Goal: Information Seeking & Learning: Find specific fact

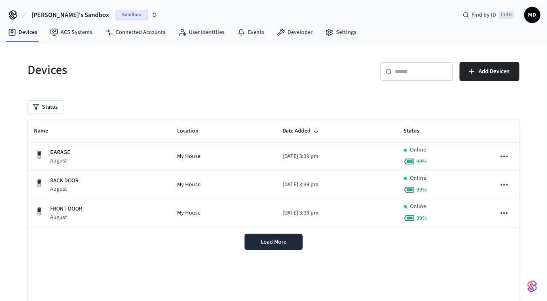
click at [116, 19] on span "Sandbox" at bounding box center [132, 15] width 32 height 11
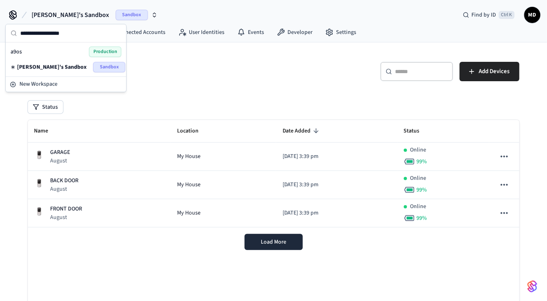
click at [104, 53] on span "Production" at bounding box center [105, 51] width 32 height 11
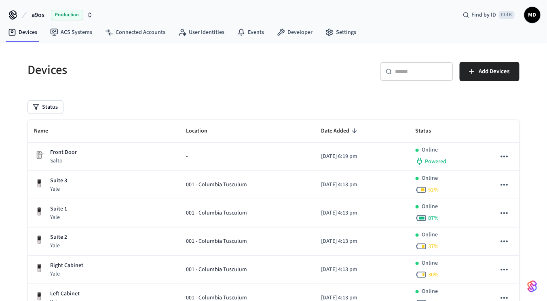
scroll to position [88, 0]
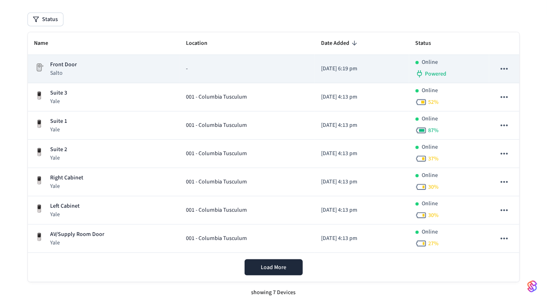
click at [114, 67] on div "Front Door Salto" at bounding box center [103, 69] width 139 height 17
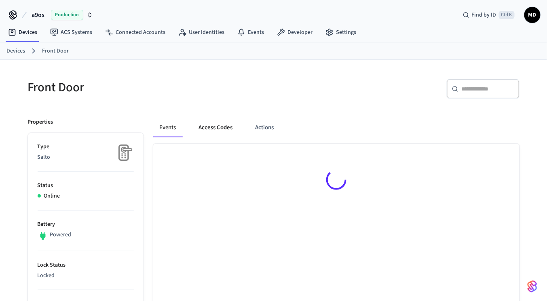
click at [220, 128] on button "Access Codes" at bounding box center [215, 127] width 47 height 19
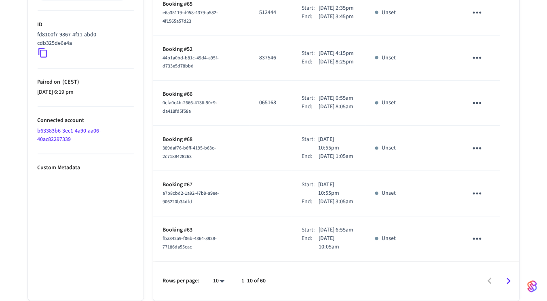
scroll to position [449, 0]
click at [509, 281] on icon "Go to next page" at bounding box center [509, 281] width 13 height 13
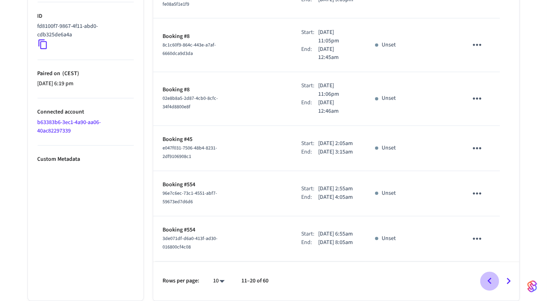
click at [489, 283] on icon "Go to previous page" at bounding box center [490, 281] width 13 height 13
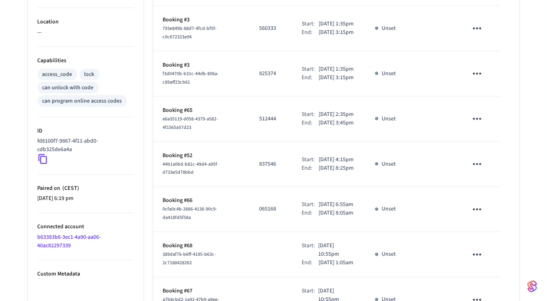
scroll to position [279, 0]
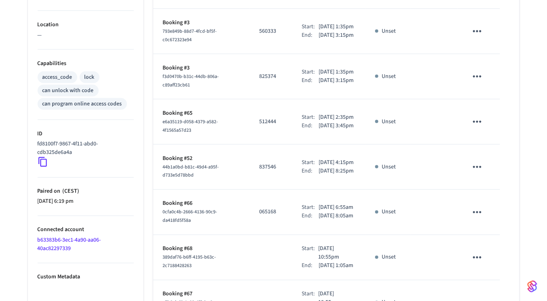
click at [482, 131] on button "sticky table" at bounding box center [477, 121] width 19 height 19
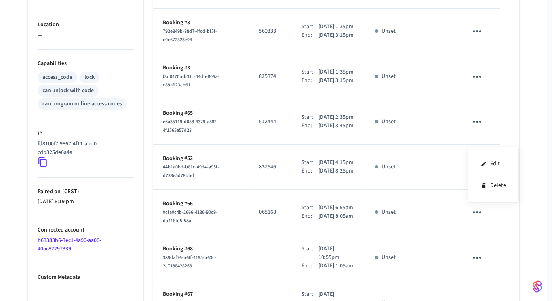
click at [190, 145] on div at bounding box center [276, 150] width 552 height 301
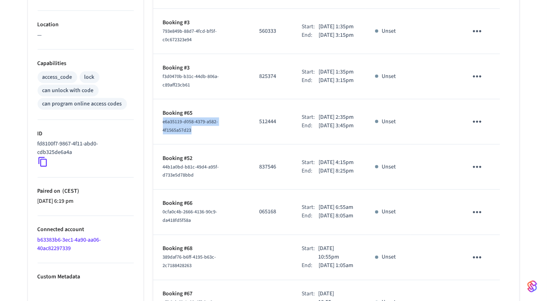
drag, startPoint x: 206, startPoint y: 146, endPoint x: 162, endPoint y: 136, distance: 45.4
click at [162, 136] on td "Booking #65 e6a35119-d058-4379-a582-4f1565a57d23" at bounding box center [201, 121] width 97 height 45
copy span "e6a35119-d058-4379-a582-4f1565a57d23"
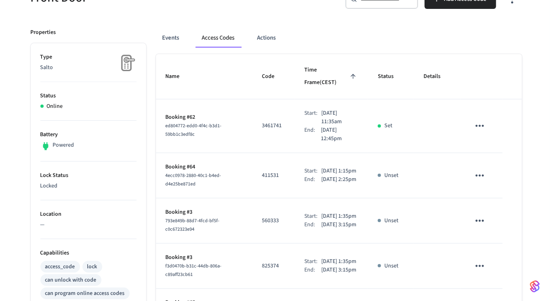
scroll to position [0, 0]
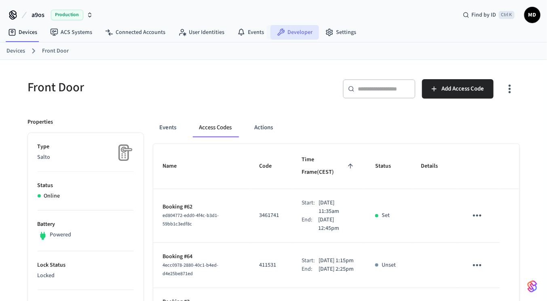
click at [303, 38] on link "Developer" at bounding box center [295, 32] width 49 height 15
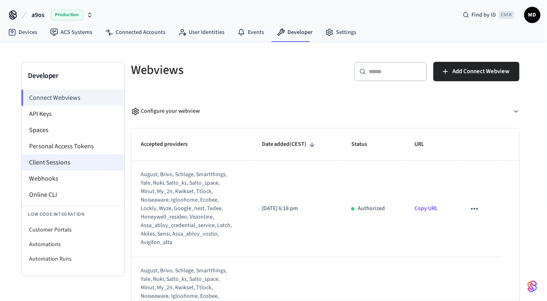
click at [76, 161] on li "Client Sessions" at bounding box center [73, 162] width 103 height 16
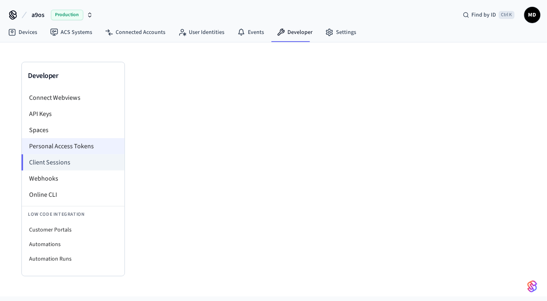
click at [76, 143] on li "Personal Access Tokens" at bounding box center [73, 146] width 103 height 16
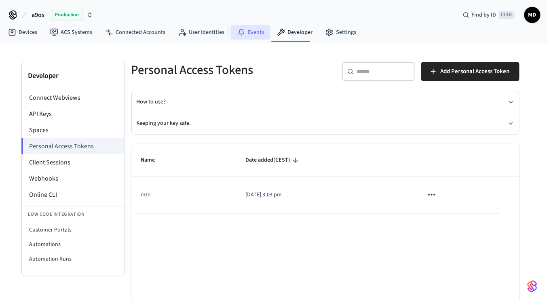
click at [263, 33] on link "Events" at bounding box center [251, 32] width 40 height 15
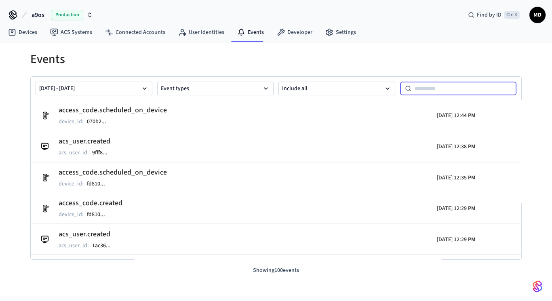
click at [429, 88] on input at bounding box center [465, 89] width 106 height 10
paste input "**********"
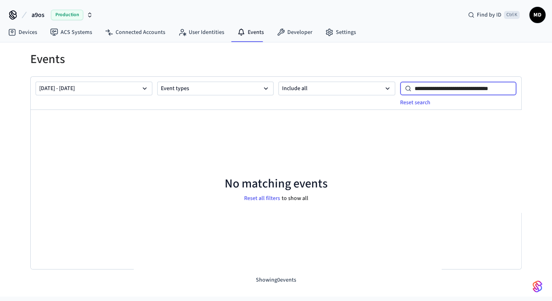
type input "**********"
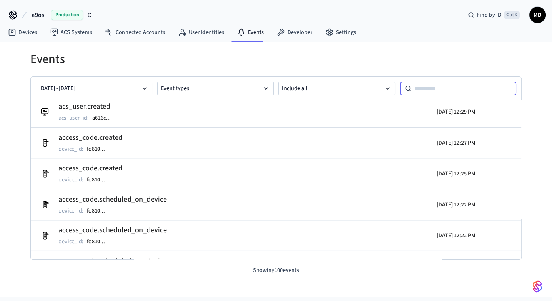
scroll to position [196, 0]
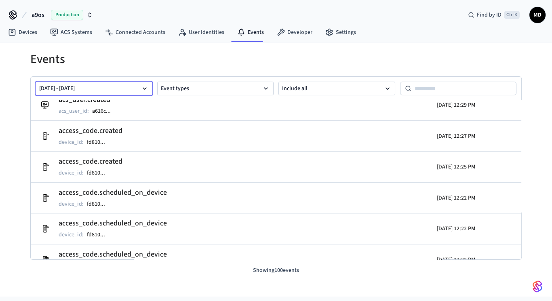
click at [106, 85] on button "Sep 25 2025 - Oct 02 2025" at bounding box center [94, 89] width 117 height 14
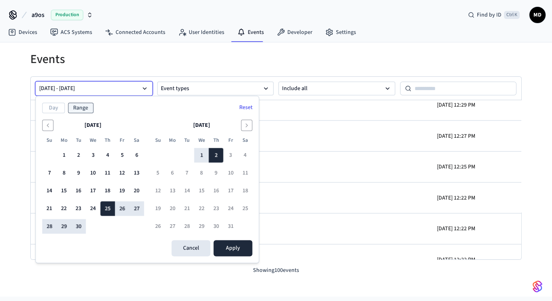
click at [106, 85] on button "Sep 25 2025 - Oct 02 2025" at bounding box center [94, 89] width 117 height 14
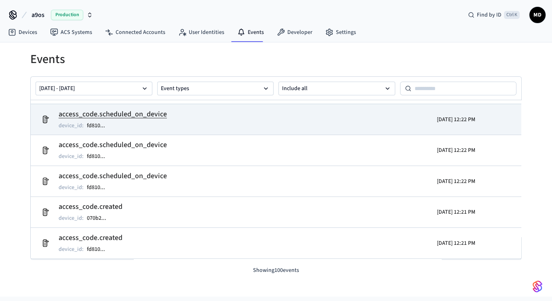
scroll to position [277, 0]
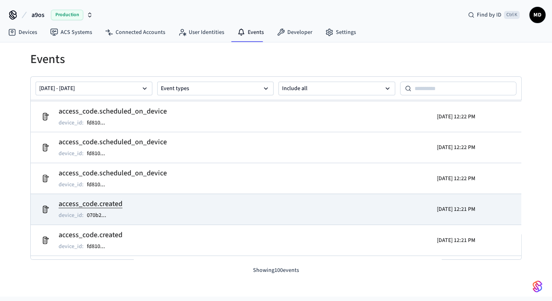
click at [180, 215] on td "access_code.created device_id : 070b2 ..." at bounding box center [196, 209] width 319 height 23
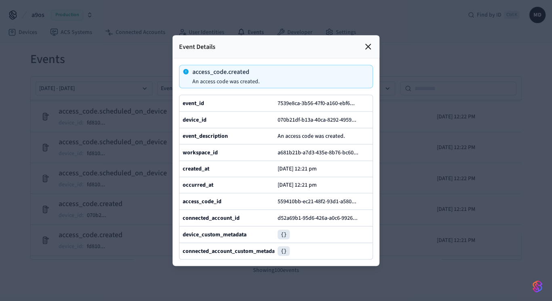
click at [403, 170] on div at bounding box center [276, 150] width 552 height 301
click at [368, 42] on icon at bounding box center [369, 47] width 10 height 10
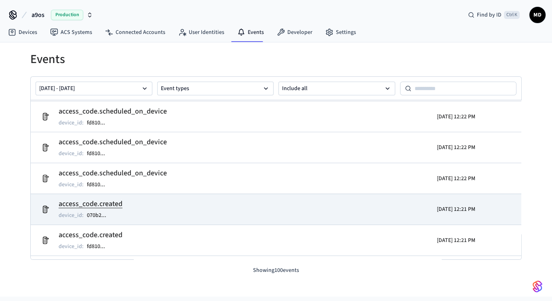
click at [196, 195] on tr "access_code.created device_id : 070b2 ... 2025/10/02 12:21 PM" at bounding box center [276, 209] width 491 height 31
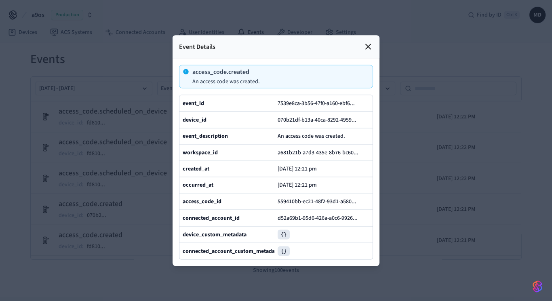
click at [419, 193] on div at bounding box center [276, 150] width 552 height 301
click at [373, 35] on div "Event Details" at bounding box center [276, 46] width 207 height 23
click at [367, 42] on icon at bounding box center [369, 47] width 10 height 10
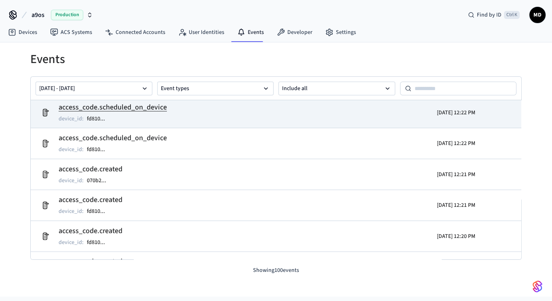
scroll to position [312, 0]
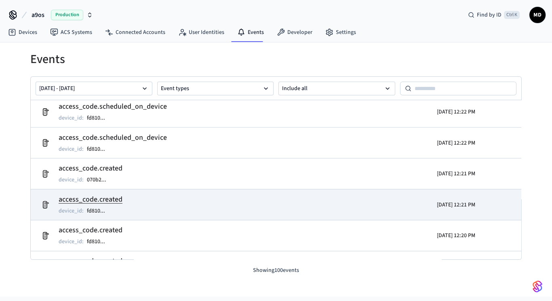
click at [139, 203] on td "access_code.created device_id : fd810 ..." at bounding box center [196, 205] width 319 height 23
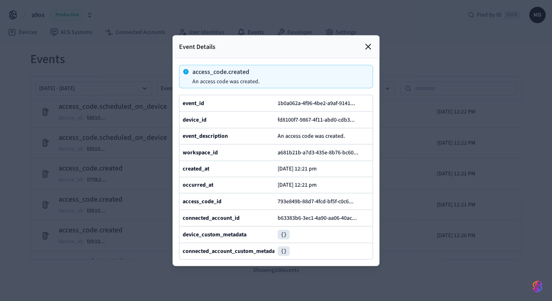
click at [376, 37] on div "Event Details" at bounding box center [276, 46] width 207 height 23
click at [369, 42] on icon at bounding box center [369, 47] width 10 height 10
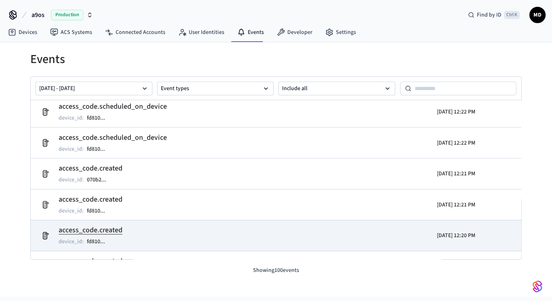
click at [226, 222] on tr "access_code.created device_id : fd810 ... 2025/10/02 12:20 PM" at bounding box center [276, 235] width 491 height 31
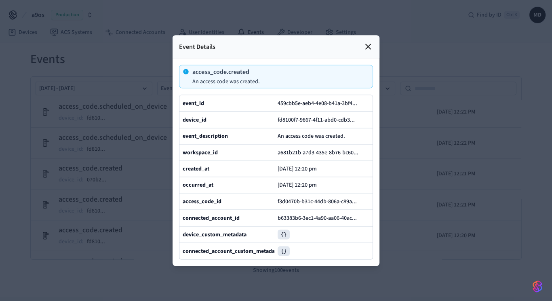
click at [367, 42] on icon at bounding box center [369, 47] width 10 height 10
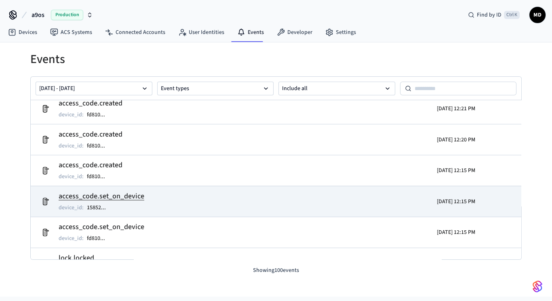
scroll to position [462, 0]
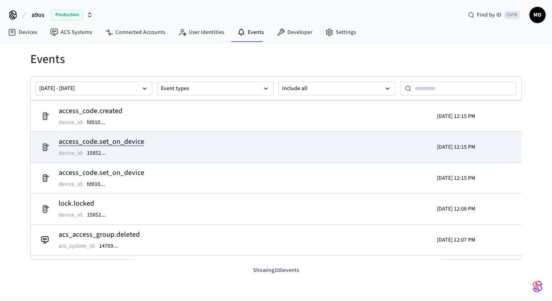
click at [272, 149] on td "access_code.set_on_device device_id : 15852 ..." at bounding box center [196, 147] width 319 height 23
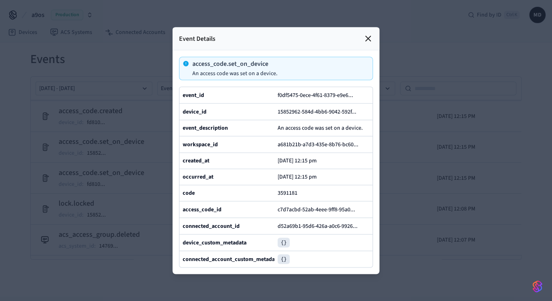
click at [372, 34] on icon at bounding box center [369, 39] width 10 height 10
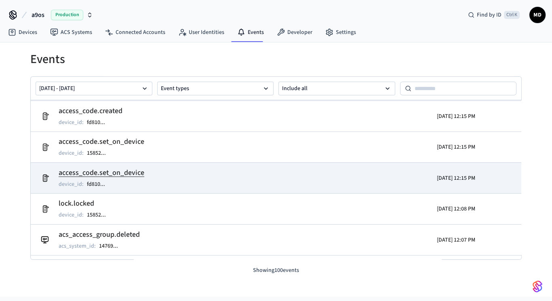
click at [217, 179] on td "access_code.set_on_device device_id : fd810 ..." at bounding box center [196, 178] width 319 height 23
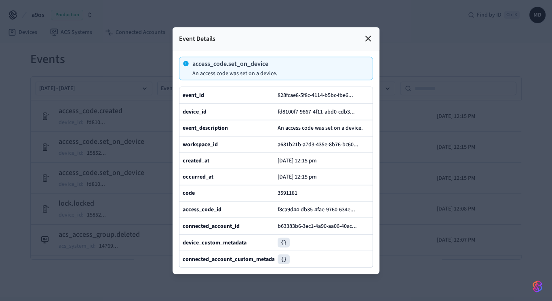
click at [370, 34] on icon at bounding box center [369, 39] width 10 height 10
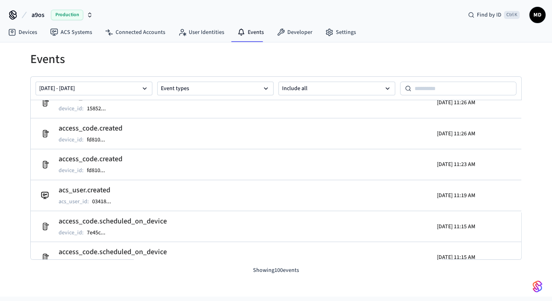
scroll to position [1121, 0]
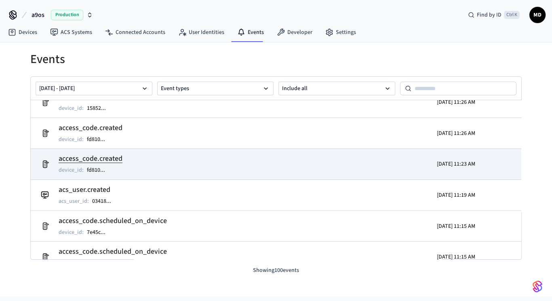
click at [231, 165] on td "access_code.created device_id : fd810 ..." at bounding box center [196, 164] width 319 height 23
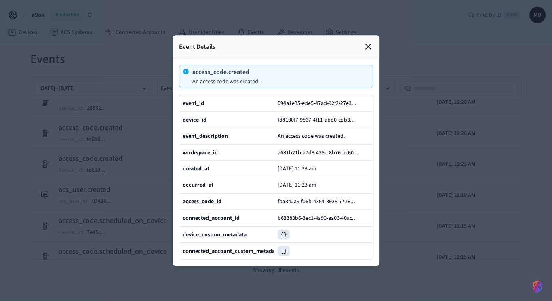
click at [367, 42] on icon at bounding box center [369, 47] width 10 height 10
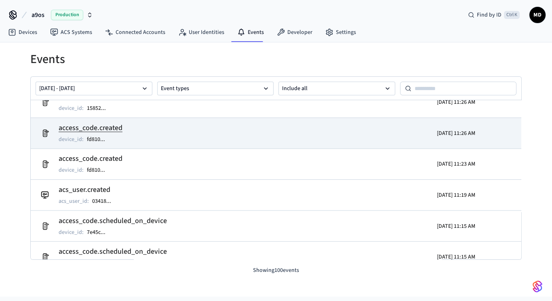
click at [213, 138] on td "access_code.created device_id : fd810 ..." at bounding box center [196, 133] width 319 height 23
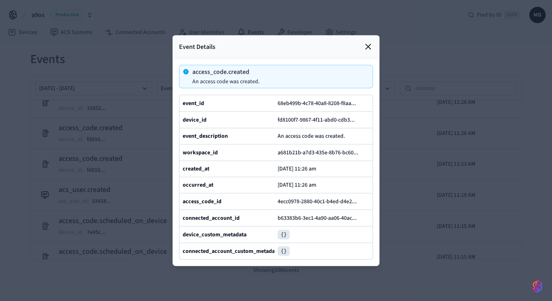
click at [370, 42] on icon at bounding box center [369, 47] width 10 height 10
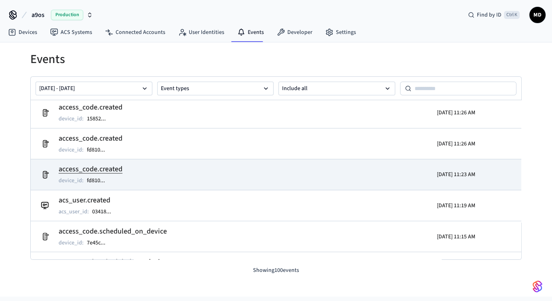
scroll to position [1110, 0]
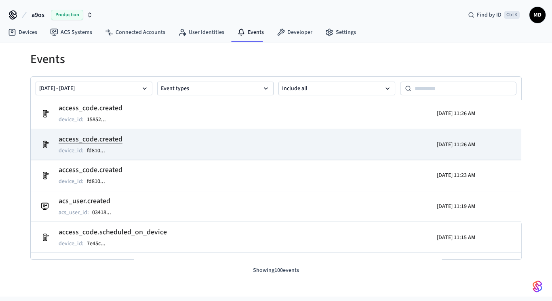
click at [279, 144] on td "access_code.created device_id : fd810 ..." at bounding box center [196, 144] width 319 height 23
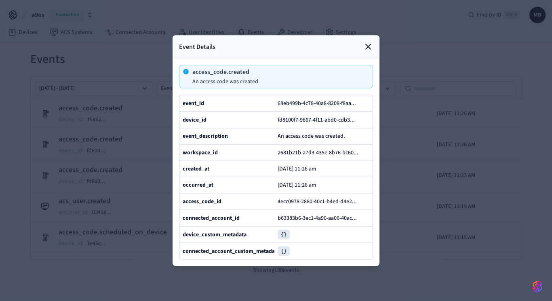
click at [386, 159] on div at bounding box center [276, 150] width 552 height 301
type input "**********"
click at [75, 107] on div at bounding box center [276, 150] width 552 height 301
click at [371, 39] on div "Event Details" at bounding box center [276, 46] width 207 height 23
click at [367, 42] on icon at bounding box center [369, 47] width 10 height 10
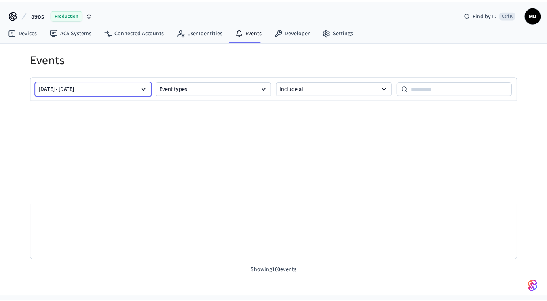
scroll to position [1110, 0]
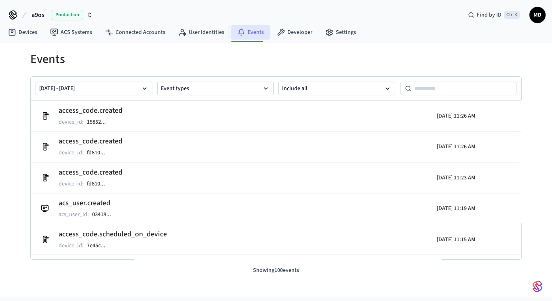
click at [251, 35] on link "Events" at bounding box center [251, 32] width 40 height 15
click at [36, 36] on link "Devices" at bounding box center [23, 32] width 42 height 15
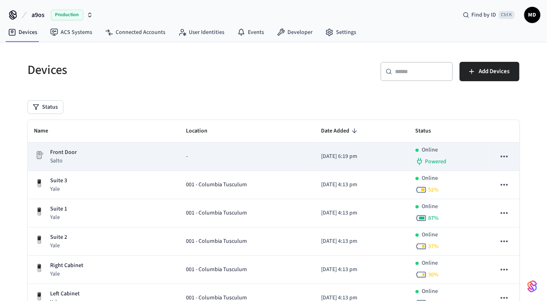
click at [124, 163] on div "Front Door Salto" at bounding box center [103, 156] width 139 height 17
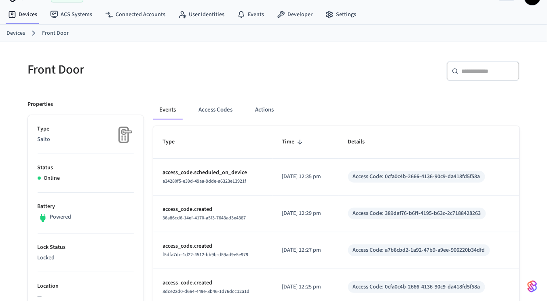
scroll to position [11, 0]
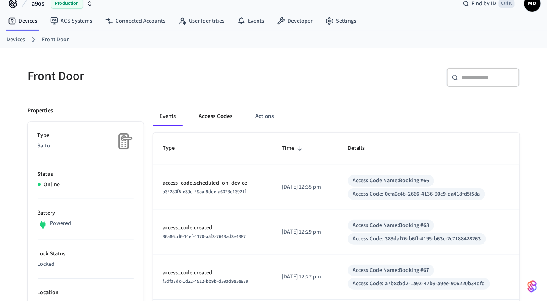
click at [217, 112] on button "Access Codes" at bounding box center [215, 116] width 47 height 19
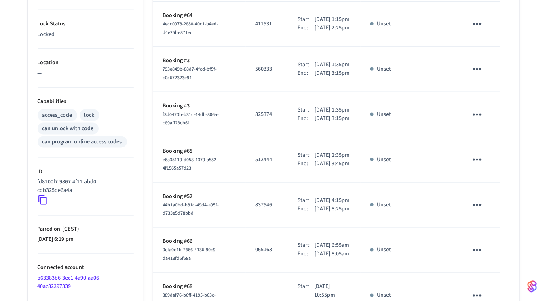
scroll to position [242, 0]
drag, startPoint x: 240, startPoint y: 174, endPoint x: 278, endPoint y: 175, distance: 38.0
click at [278, 175] on td "512444" at bounding box center [267, 159] width 42 height 45
copy p "512444"
click at [394, 209] on div "Unset" at bounding box center [385, 204] width 31 height 8
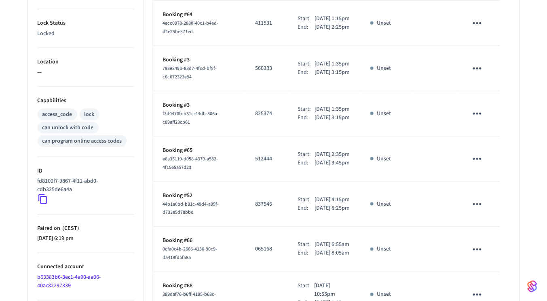
click at [488, 170] on td "sticky table" at bounding box center [479, 159] width 42 height 45
click at [477, 165] on icon "sticky table" at bounding box center [477, 159] width 13 height 13
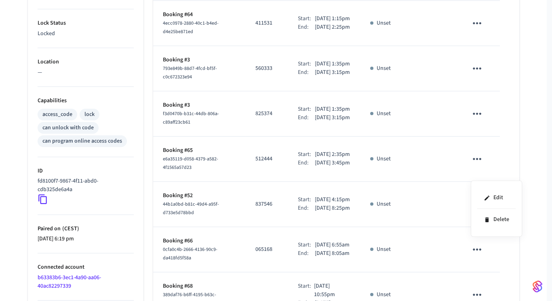
click at [541, 167] on div at bounding box center [276, 150] width 552 height 301
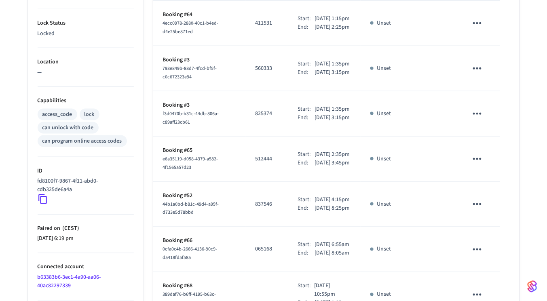
click at [362, 163] on td "Unset" at bounding box center [386, 159] width 51 height 45
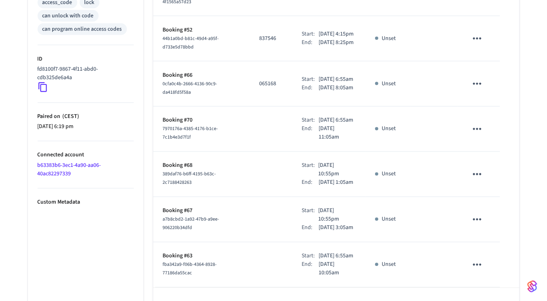
scroll to position [350, 0]
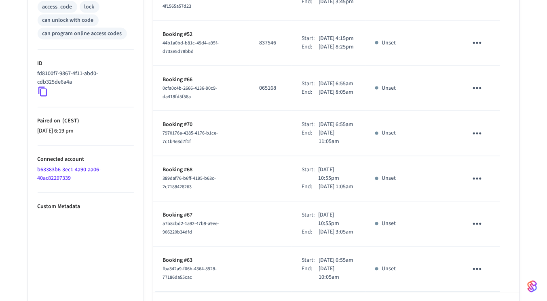
click at [67, 206] on p "Custom Metadata" at bounding box center [86, 207] width 96 height 8
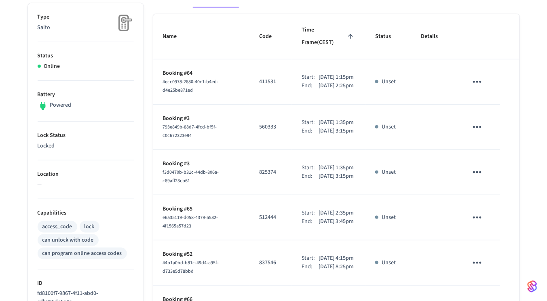
scroll to position [0, 0]
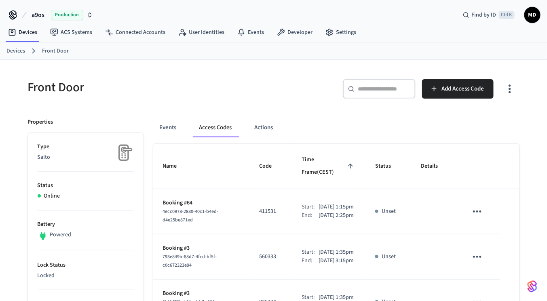
click at [270, 137] on div "Events Access Codes Actions" at bounding box center [336, 131] width 366 height 26
click at [268, 130] on button "Actions" at bounding box center [264, 127] width 32 height 19
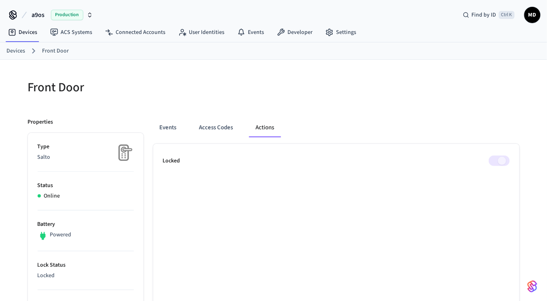
click at [187, 127] on div "Events Access Codes Actions" at bounding box center [336, 127] width 366 height 19
click at [163, 126] on button "Events" at bounding box center [168, 127] width 30 height 19
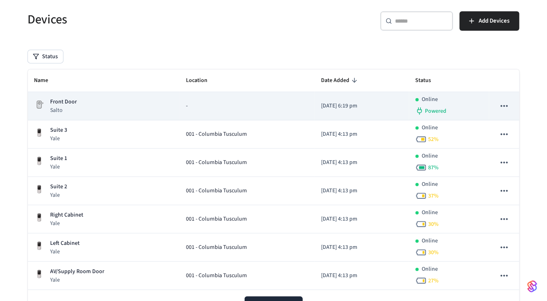
scroll to position [86, 0]
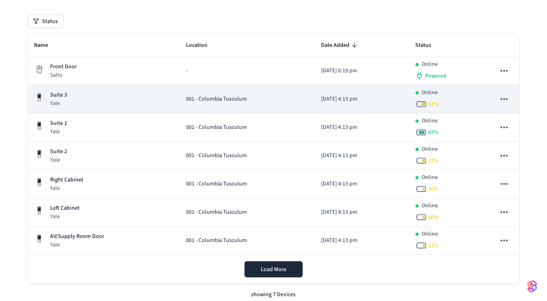
click at [180, 107] on td "001 - Columbia Tusculum" at bounding box center [247, 99] width 135 height 28
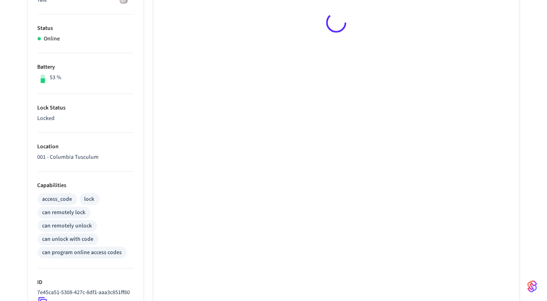
scroll to position [156, 0]
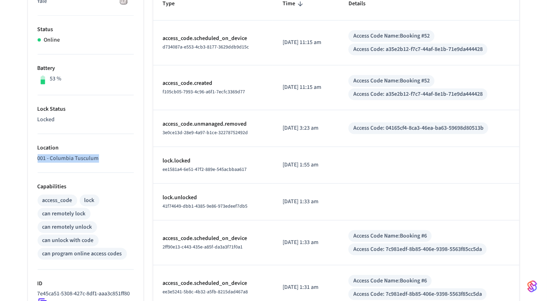
drag, startPoint x: 99, startPoint y: 158, endPoint x: 21, endPoint y: 151, distance: 78.3
click at [21, 151] on div "Properties Type Yale Status Online Battery 53 % Lock Status Locked Location 001…" at bounding box center [80, 210] width 125 height 516
click at [51, 152] on li "Location 001 - Columbia Tusculum" at bounding box center [86, 153] width 96 height 39
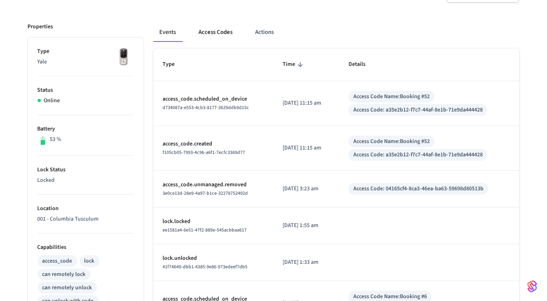
scroll to position [95, 0]
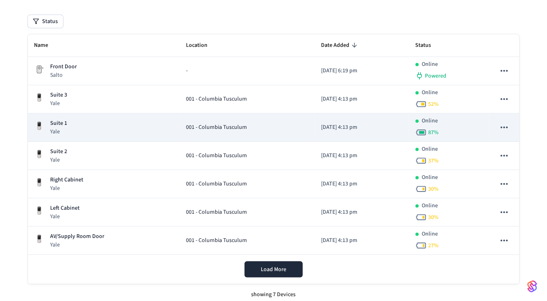
click at [82, 137] on td "Suite 1 Yale" at bounding box center [104, 128] width 152 height 28
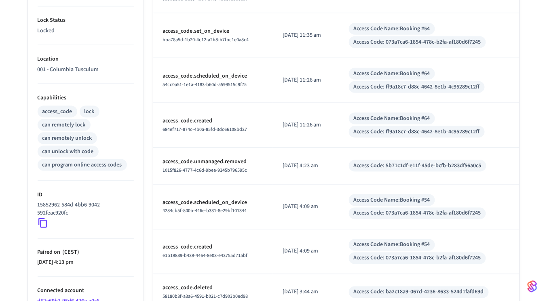
scroll to position [245, 0]
